Goal: Task Accomplishment & Management: Manage account settings

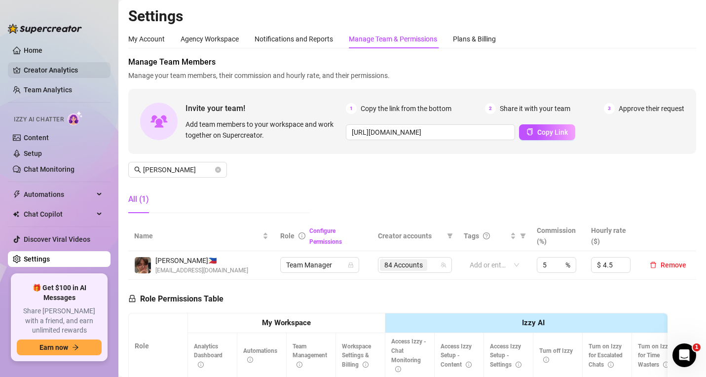
click at [45, 72] on link "Creator Analytics" at bounding box center [63, 70] width 79 height 16
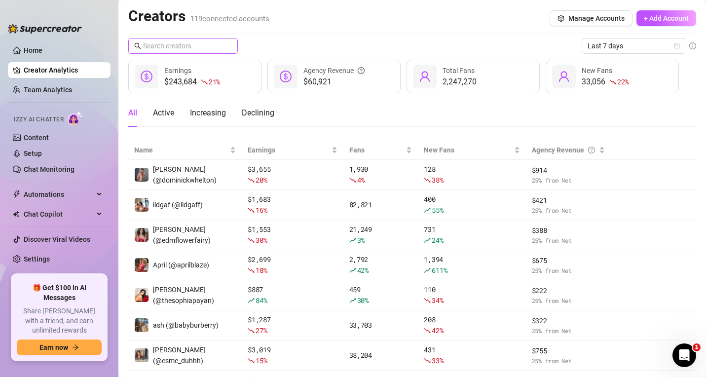
click at [192, 51] on span at bounding box center [183, 46] width 110 height 16
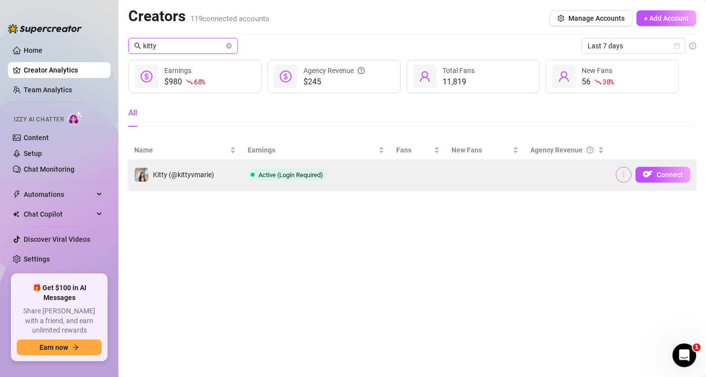
type input "kitty"
click at [623, 174] on icon "more" at bounding box center [623, 174] width 7 height 7
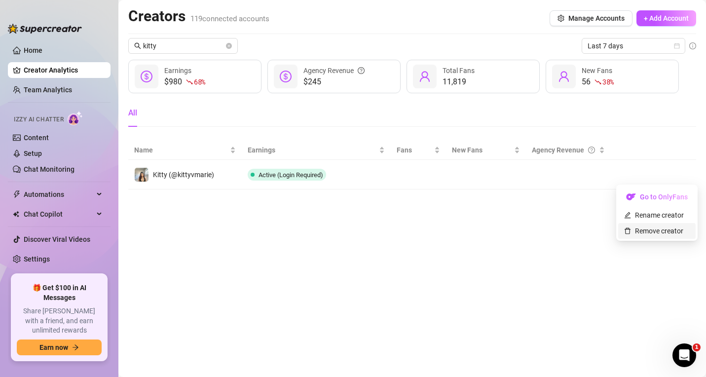
click at [648, 229] on link "Remove creator" at bounding box center [653, 231] width 59 height 8
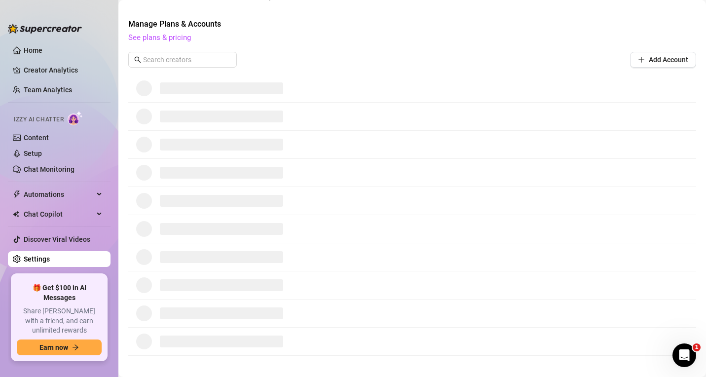
scroll to position [170, 0]
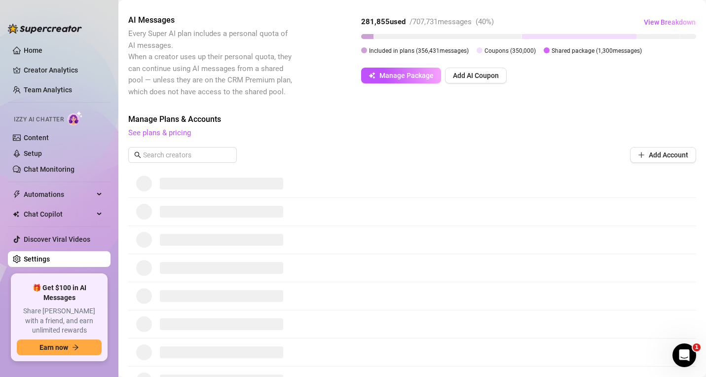
click at [190, 146] on div "Manage Plans & Accounts See plans & pricing Add Account" at bounding box center [412, 141] width 568 height 56
click at [188, 153] on input "text" at bounding box center [183, 155] width 80 height 11
type input "kitty"
click at [36, 51] on link "Home" at bounding box center [33, 50] width 19 height 8
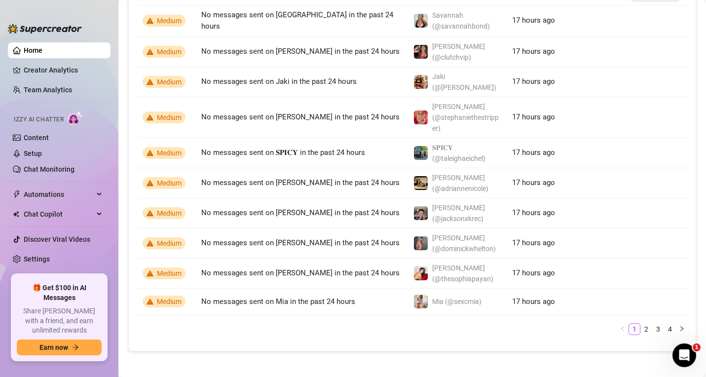
scroll to position [777, 0]
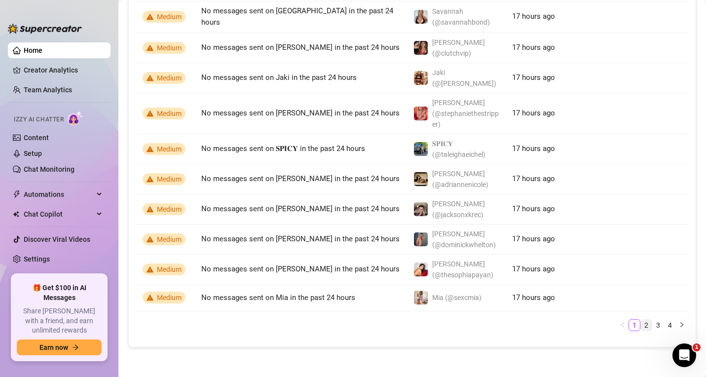
click at [641, 326] on link "2" at bounding box center [646, 325] width 11 height 11
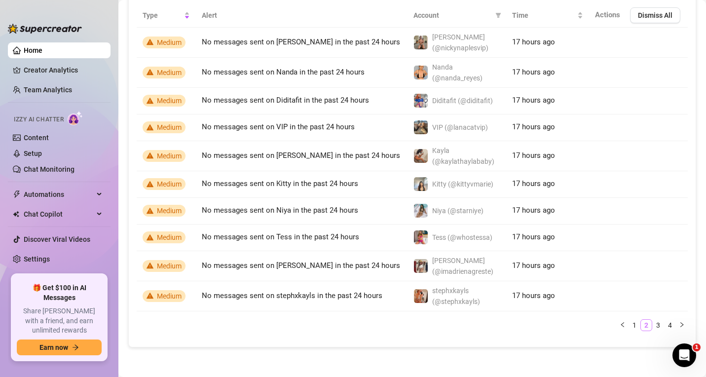
scroll to position [756, 0]
click at [665, 324] on link "4" at bounding box center [670, 325] width 11 height 11
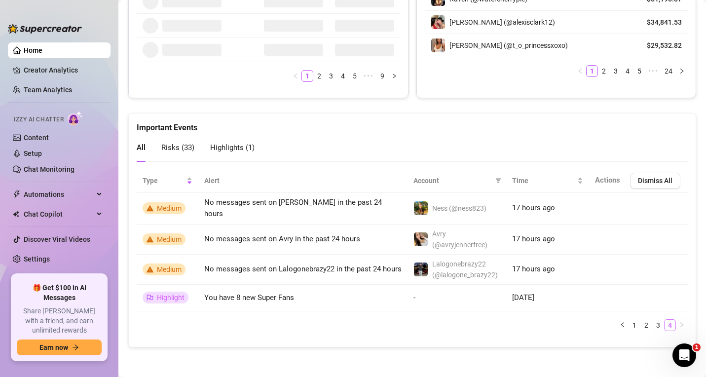
scroll to position [587, 0]
click at [653, 324] on link "3" at bounding box center [658, 325] width 11 height 11
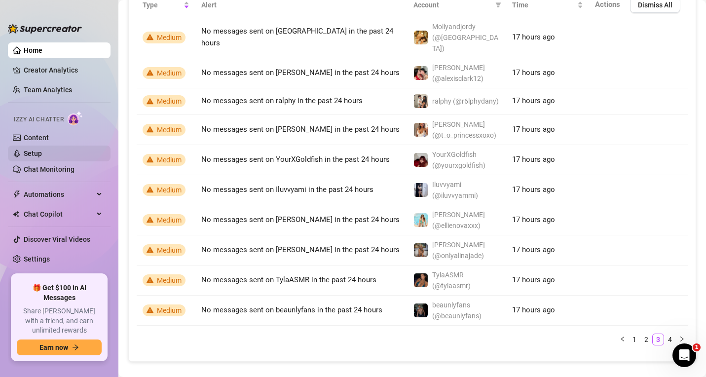
scroll to position [767, 0]
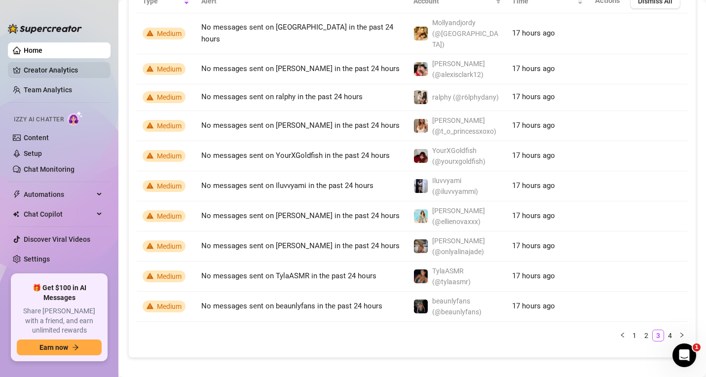
click at [55, 71] on link "Creator Analytics" at bounding box center [63, 70] width 79 height 16
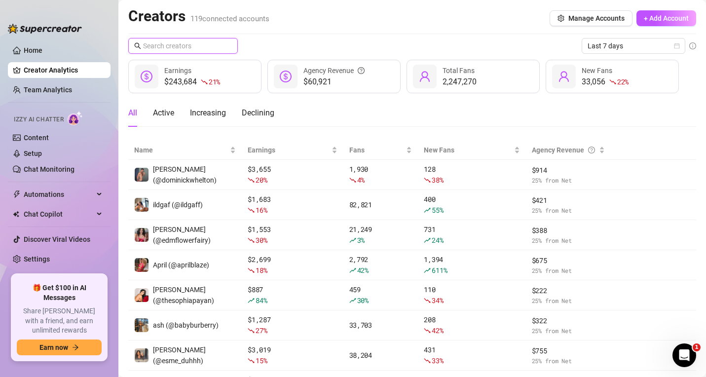
click at [192, 44] on input "text" at bounding box center [183, 45] width 81 height 11
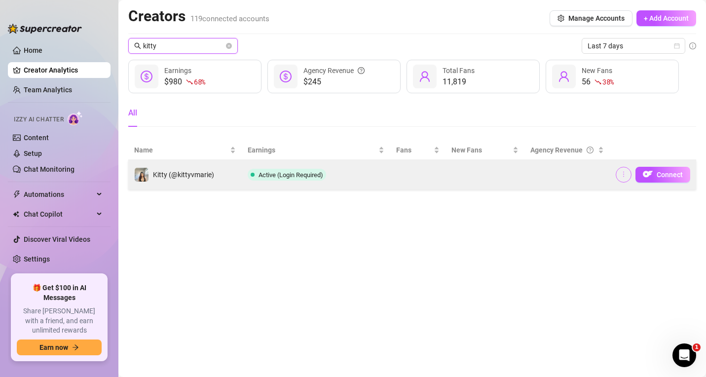
type input "kitty"
click at [628, 178] on button "button" at bounding box center [624, 175] width 16 height 16
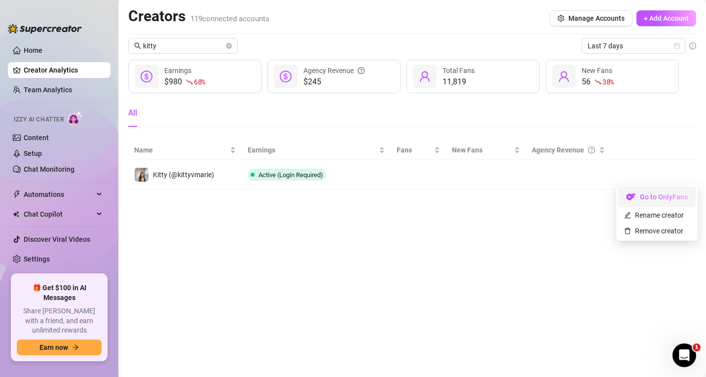
click at [639, 198] on link "Go to OnlyFans" at bounding box center [656, 199] width 77 height 8
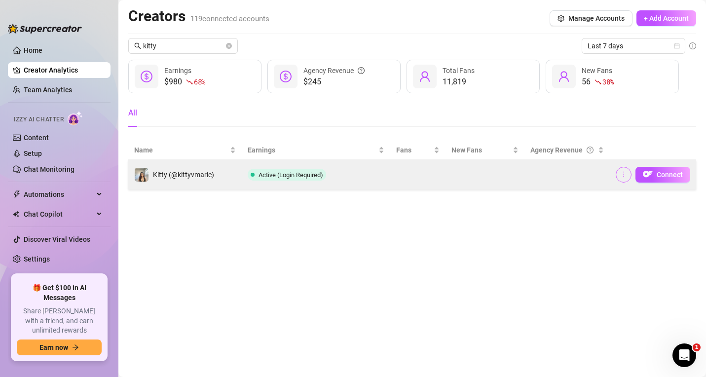
click at [626, 177] on icon "more" at bounding box center [623, 174] width 7 height 7
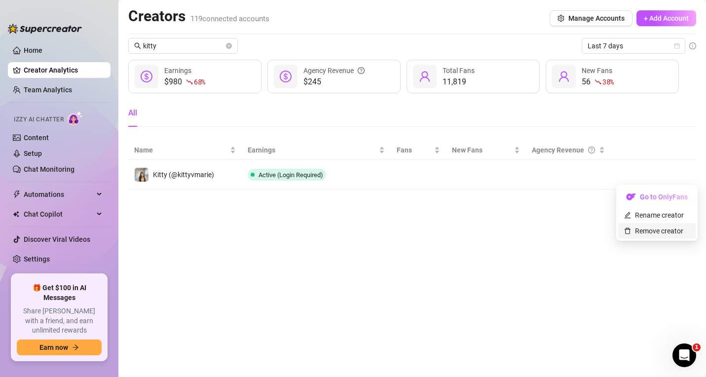
click at [645, 231] on link "Remove creator" at bounding box center [653, 231] width 59 height 8
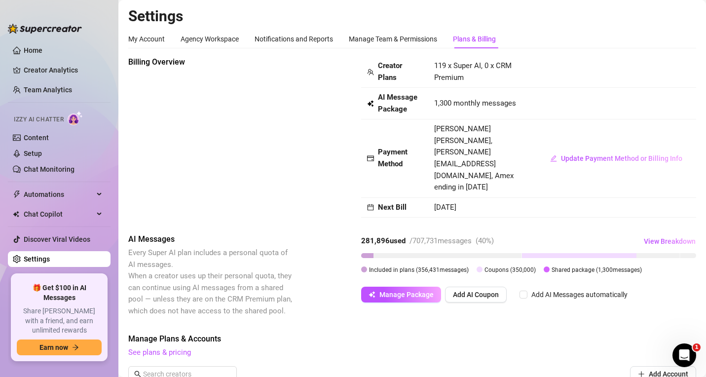
scroll to position [197, 0]
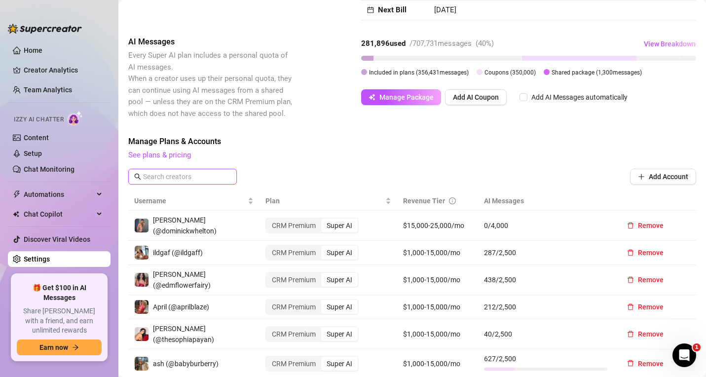
click at [196, 171] on input "text" at bounding box center [183, 176] width 80 height 11
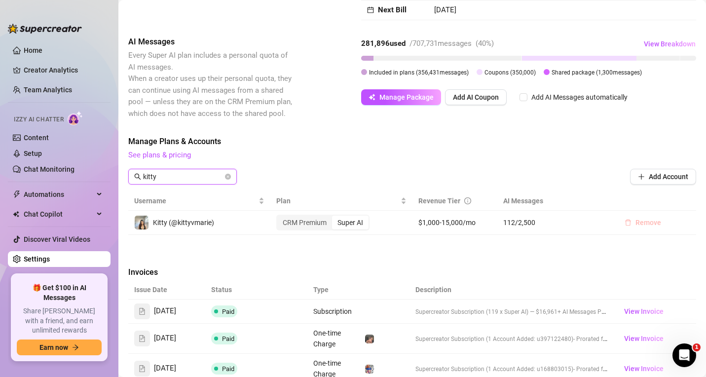
type input "kitty"
click at [636, 219] on span "Remove" at bounding box center [649, 223] width 26 height 8
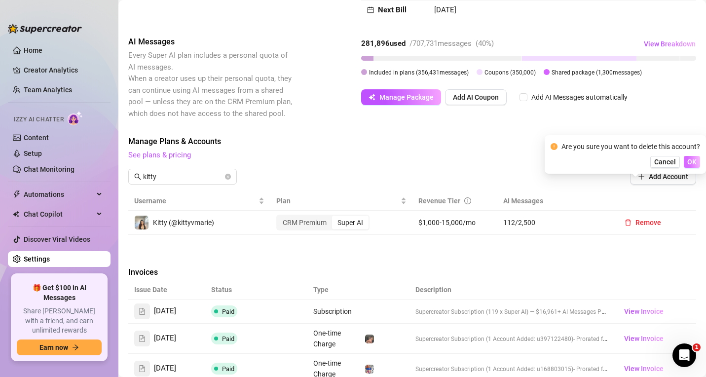
click at [689, 166] on button "OK" at bounding box center [692, 162] width 16 height 12
